Goal: Entertainment & Leisure: Consume media (video, audio)

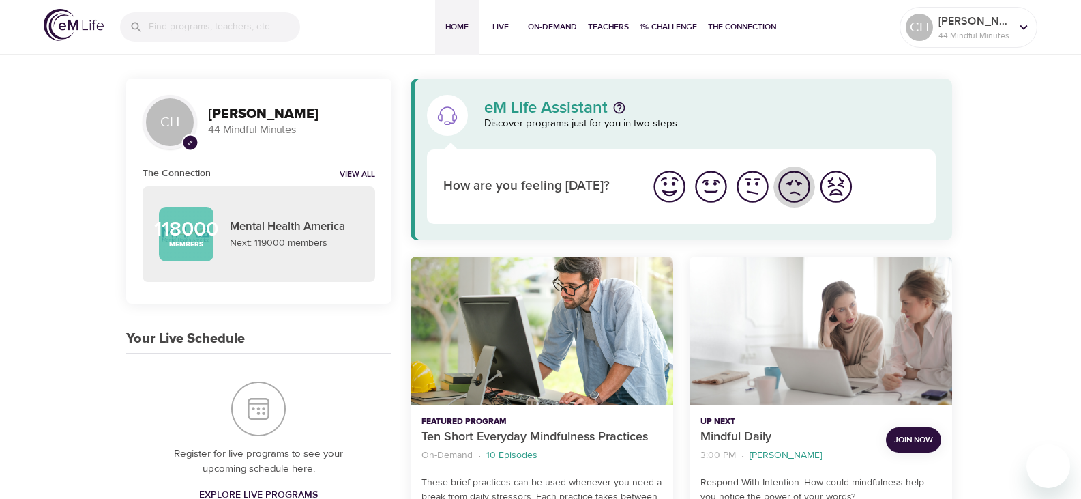
click at [796, 192] on img "I'm feeling bad" at bounding box center [794, 187] width 38 height 38
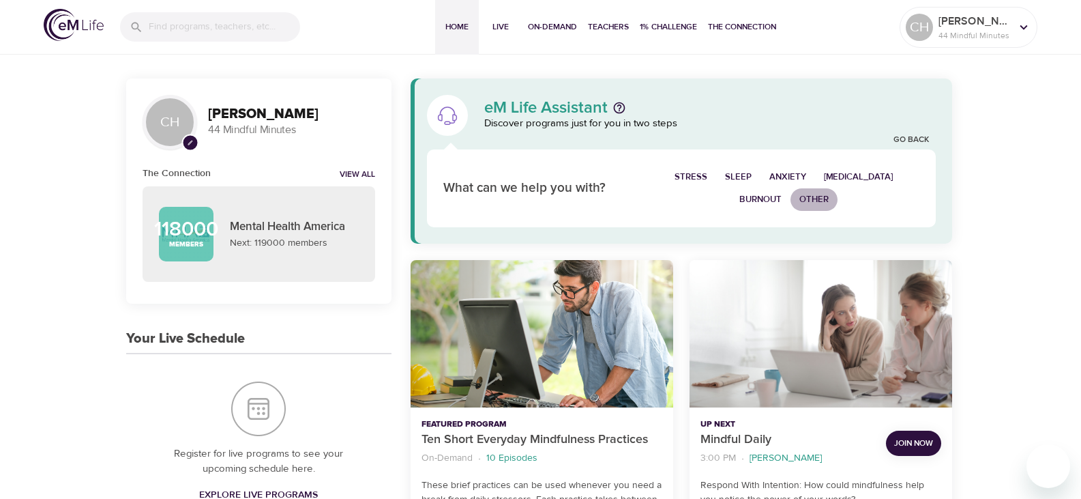
click at [820, 203] on span "Other" at bounding box center [813, 200] width 29 height 16
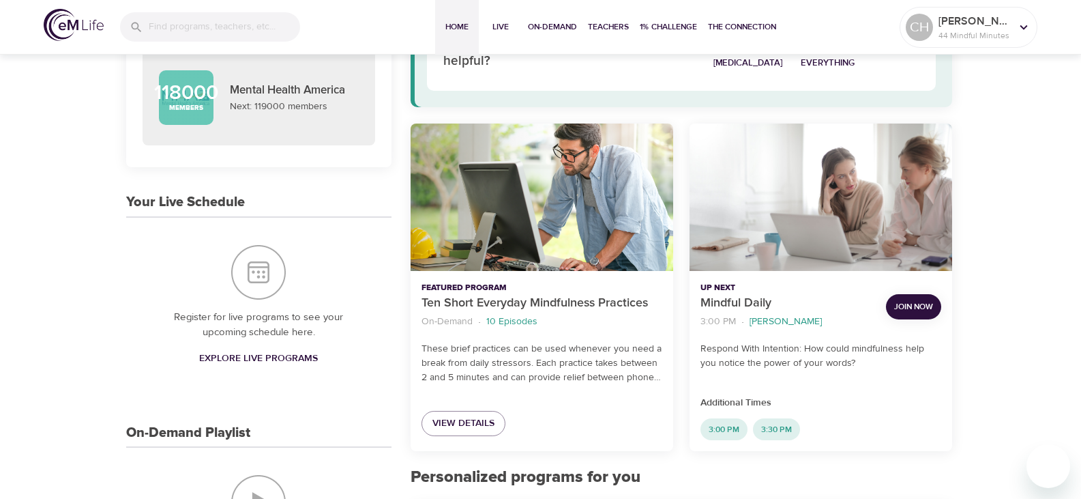
scroll to position [205, 0]
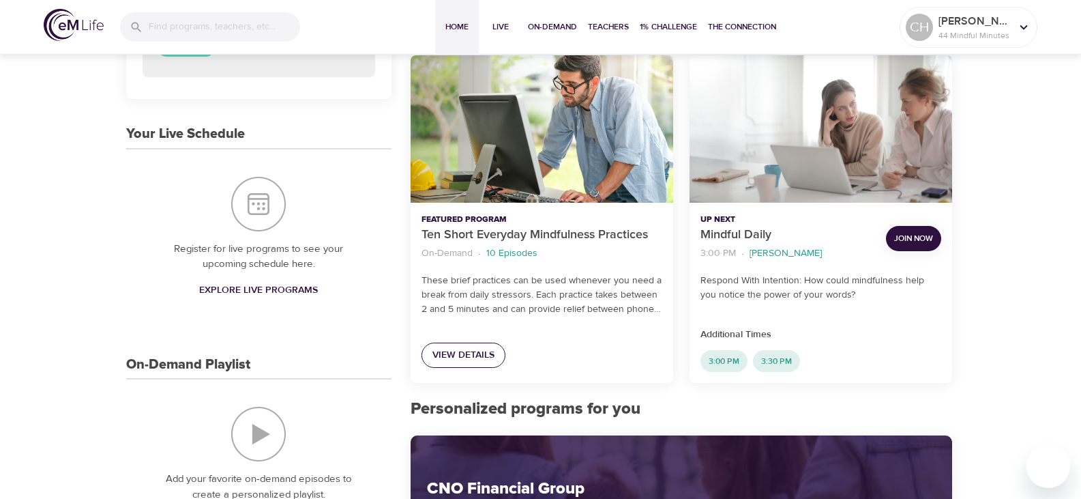
click at [457, 348] on span "View Details" at bounding box center [463, 354] width 62 height 17
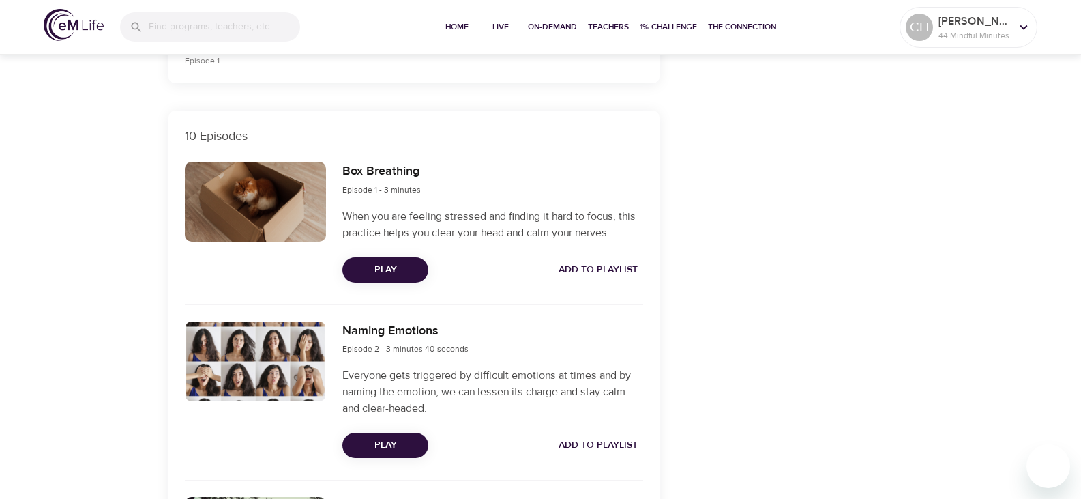
scroll to position [477, 0]
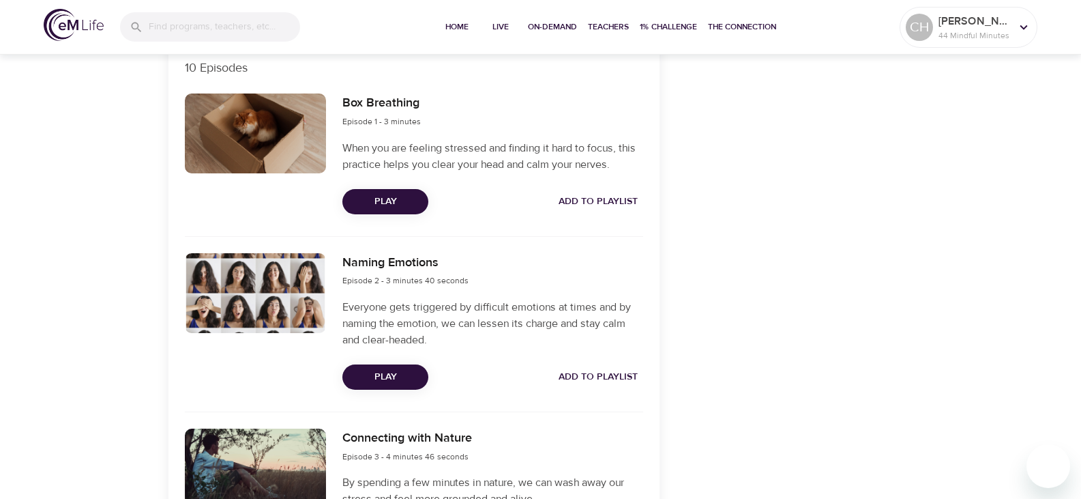
click at [385, 203] on span "Play" at bounding box center [385, 201] width 64 height 17
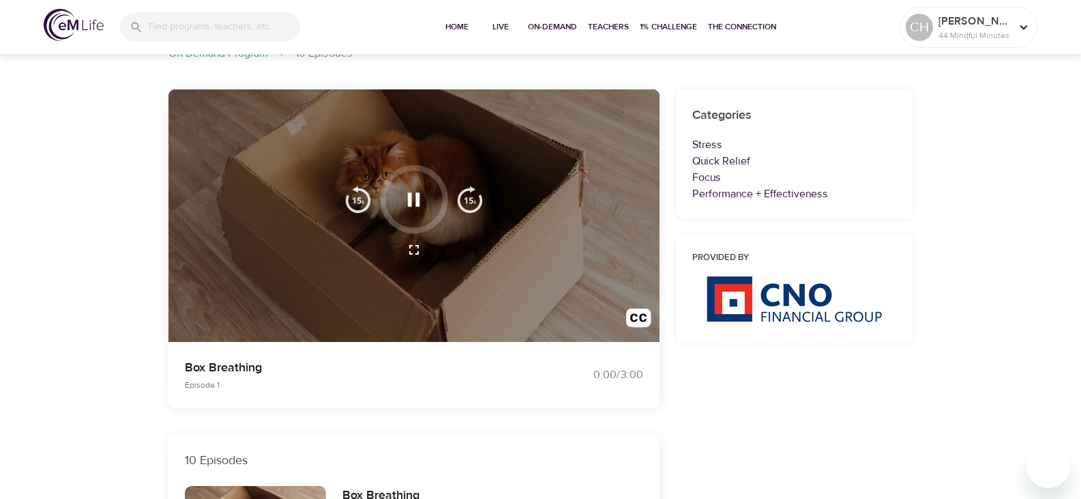
scroll to position [0, 0]
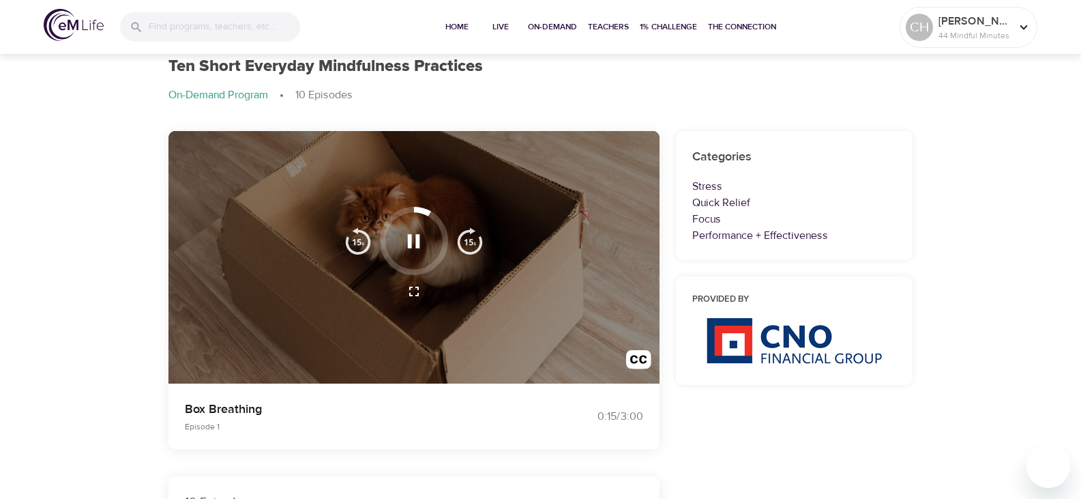
scroll to position [68, 0]
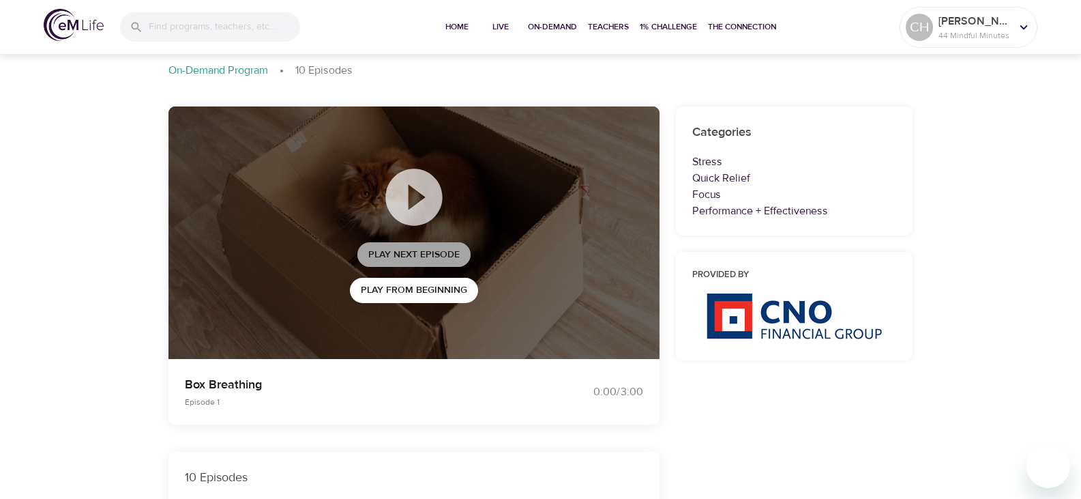
click at [414, 249] on span "Play Next Episode" at bounding box center [413, 254] width 91 height 17
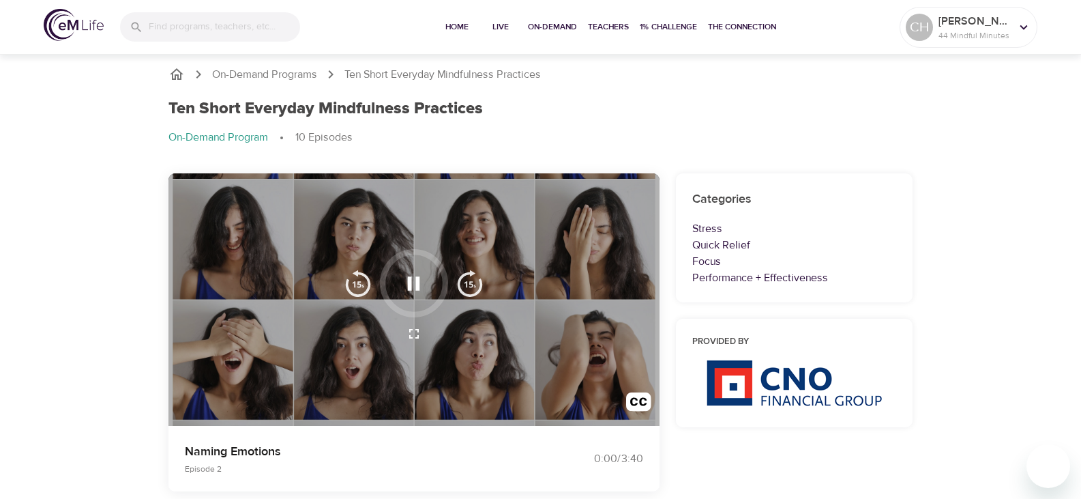
scroll to position [0, 0]
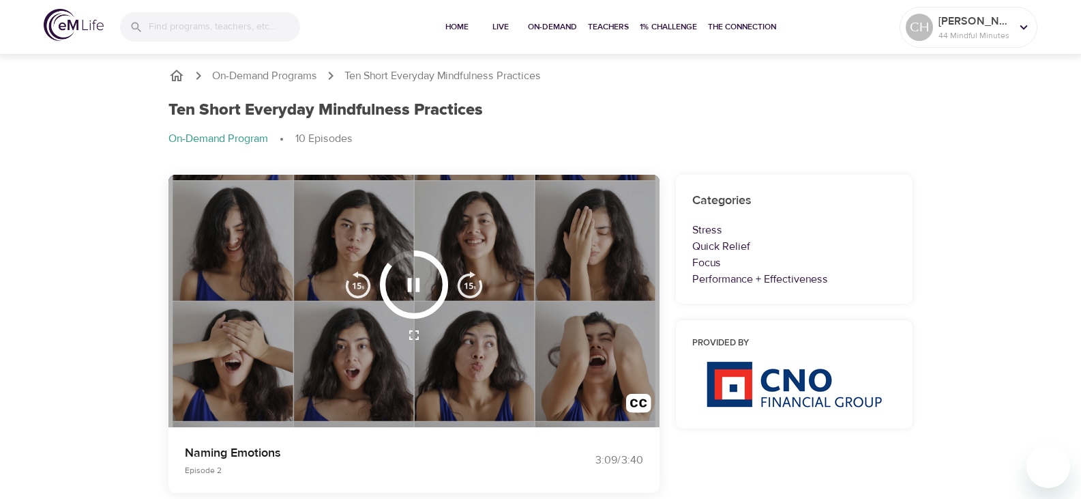
click at [415, 283] on icon "button" at bounding box center [414, 285] width 24 height 24
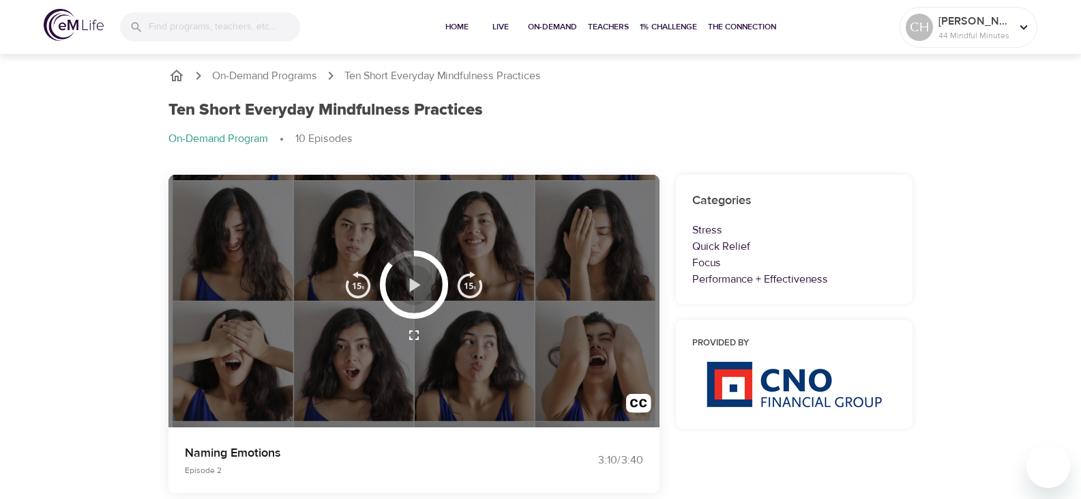
click at [411, 288] on icon "button" at bounding box center [415, 285] width 11 height 14
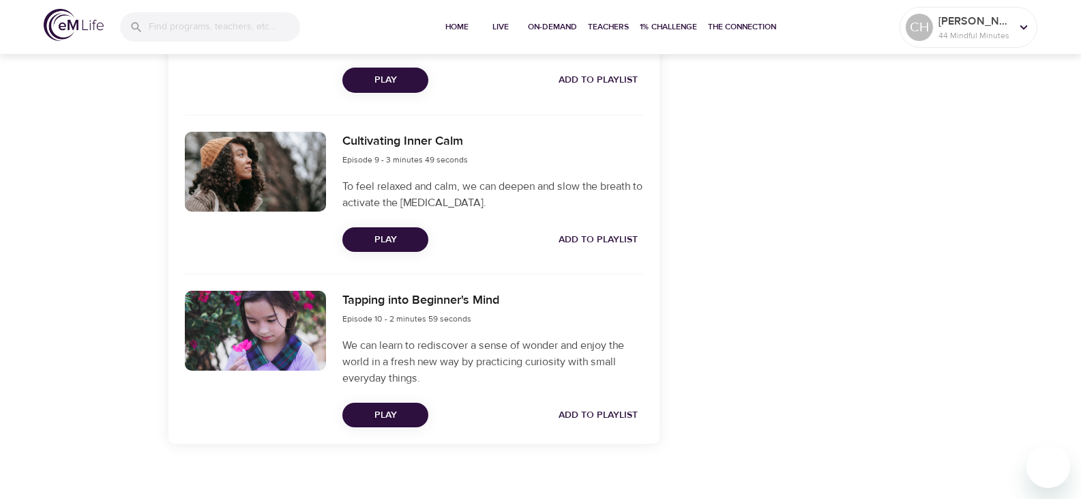
scroll to position [1823, 0]
